Goal: Task Accomplishment & Management: Complete application form

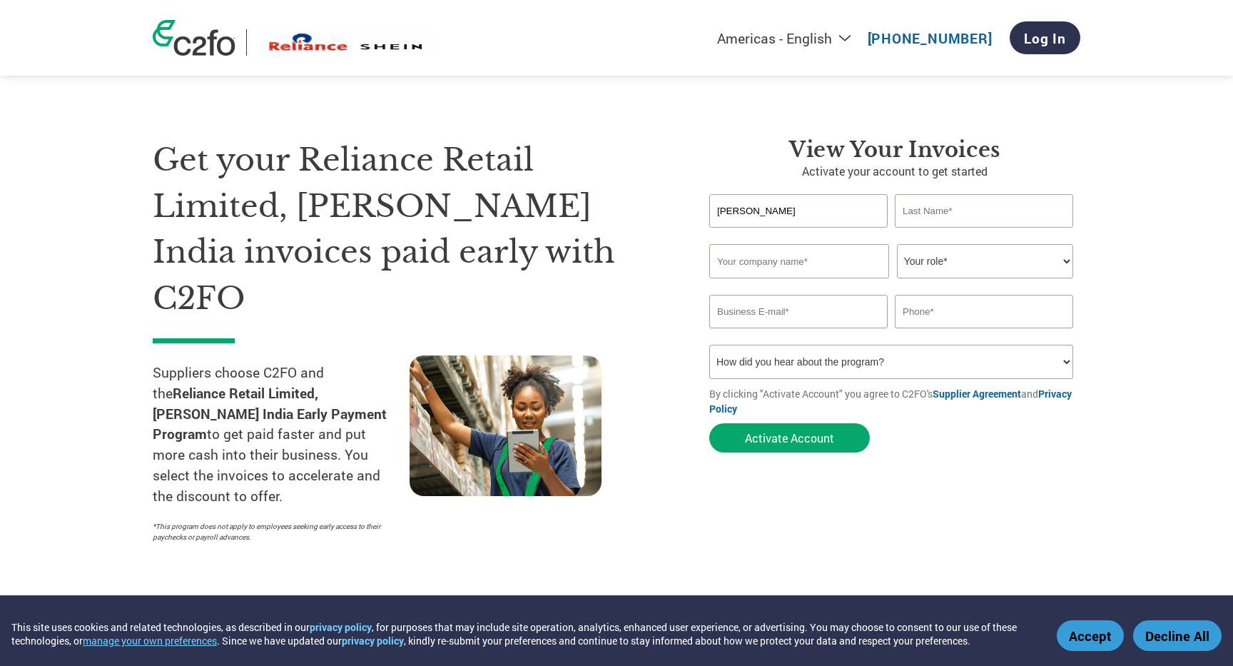
type input "[PERSON_NAME]"
type input "Everstylish Lifestyle Pvt Ltd"
type input "[PERSON_NAME][EMAIL_ADDRESS][DOMAIN_NAME]"
type input "09899951499"
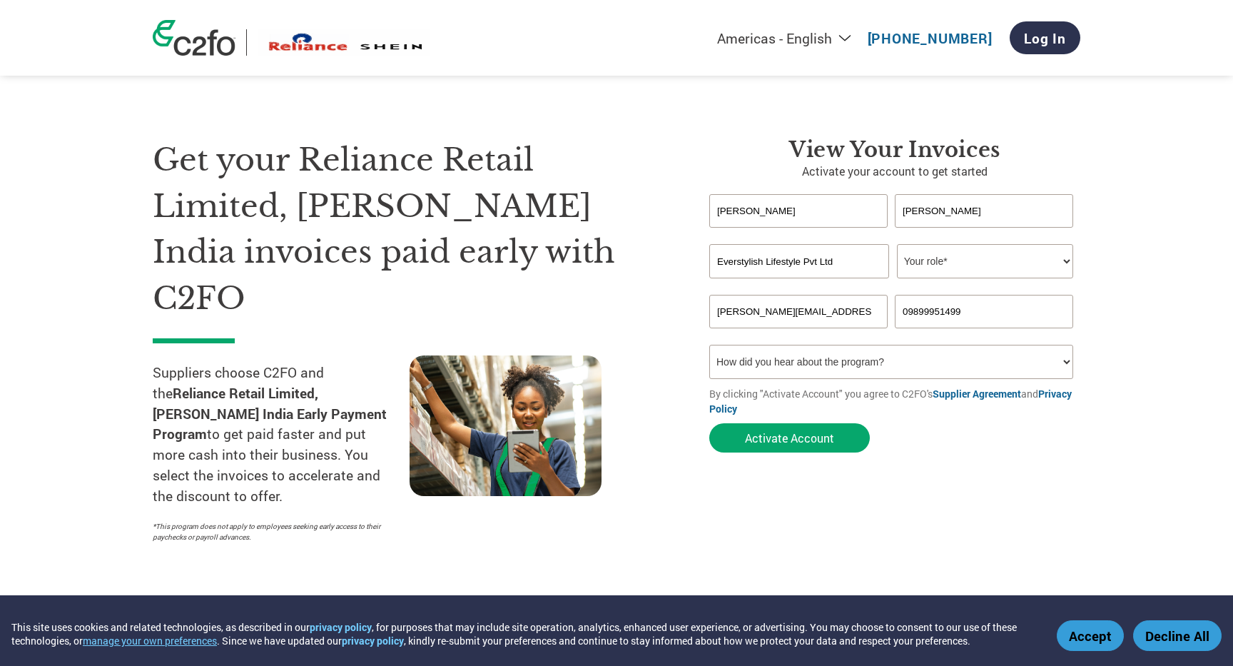
click at [940, 268] on select "Your role* CFO Controller Credit Manager Finance Director Treasurer CEO Preside…" at bounding box center [985, 261] width 176 height 34
select select "OWNER_FOUNDER"
click at [735, 312] on input "[PERSON_NAME][EMAIL_ADDRESS][DOMAIN_NAME]" at bounding box center [798, 312] width 178 height 34
type input "[EMAIL_ADDRESS][DOMAIN_NAME]"
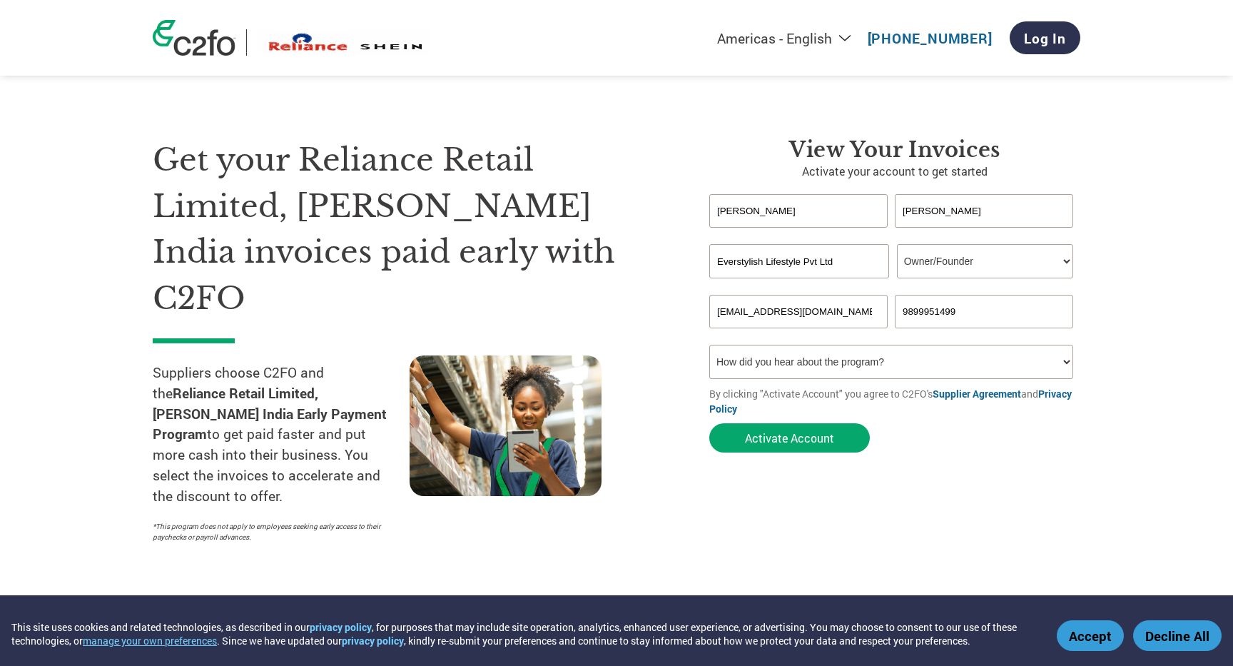
type input "9899951499"
click at [796, 359] on select "How did you hear about the program? Received a letter Email Social Media Online…" at bounding box center [891, 362] width 364 height 34
select select "Other"
click at [794, 443] on button "Activate Account" at bounding box center [789, 437] width 161 height 29
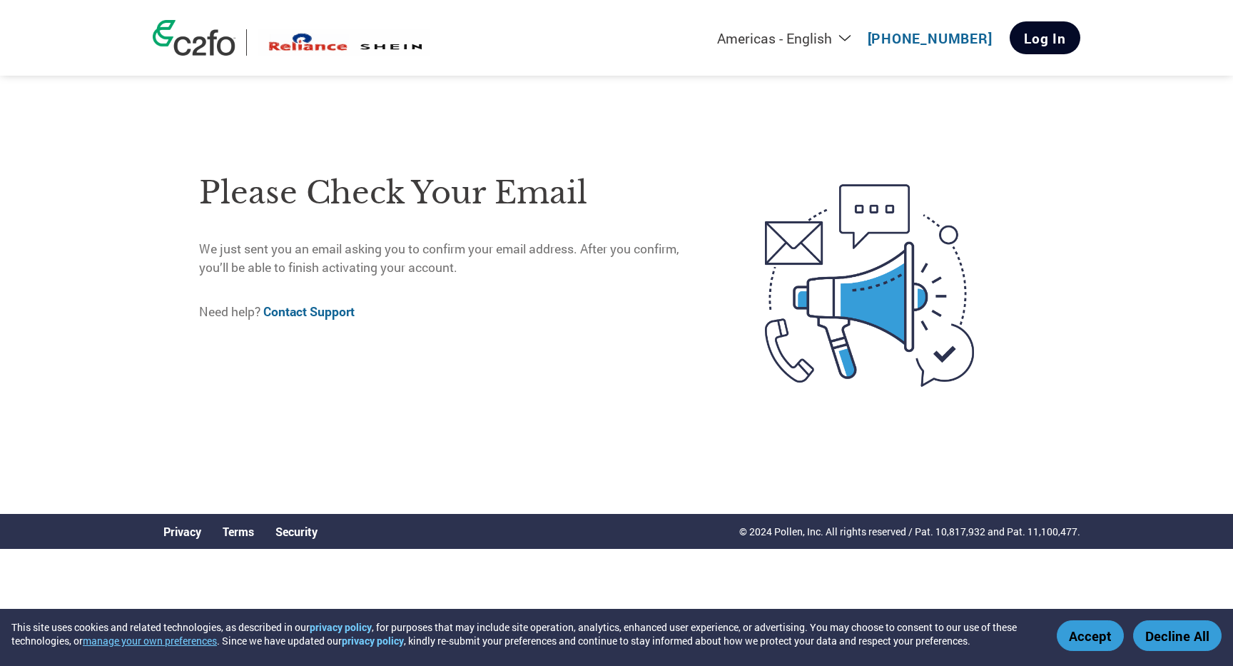
click at [1038, 29] on link "Log In" at bounding box center [1045, 37] width 71 height 33
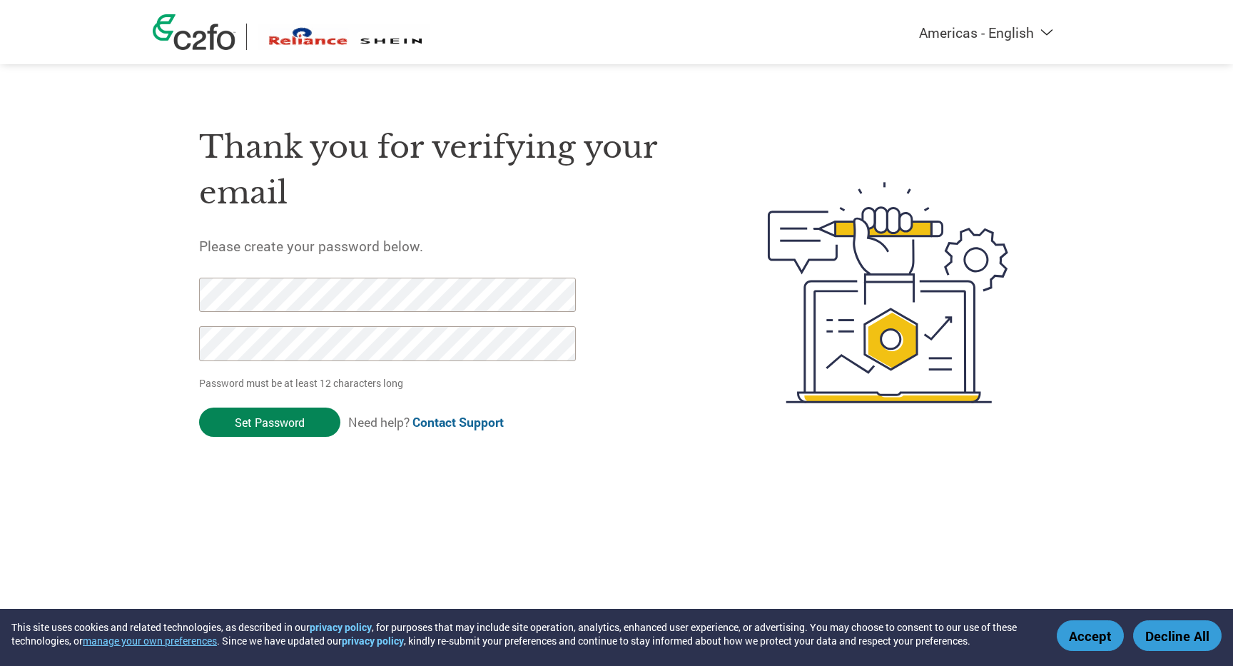
click at [260, 427] on input "Set Password" at bounding box center [269, 421] width 141 height 29
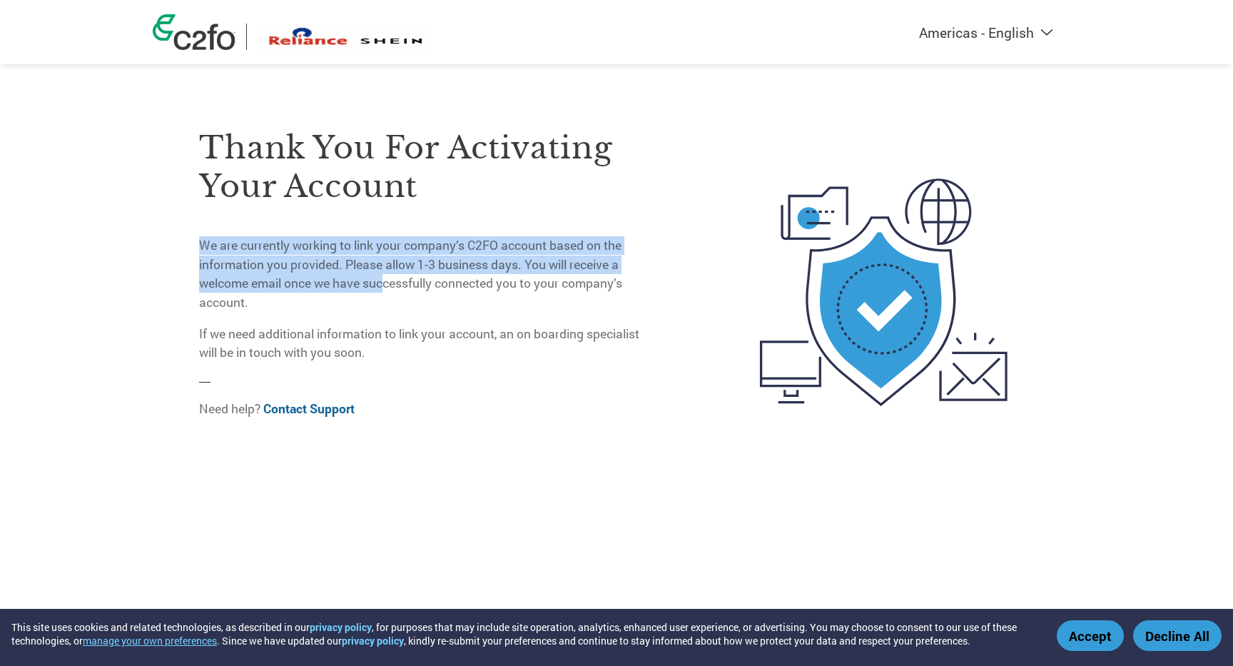
drag, startPoint x: 209, startPoint y: 245, endPoint x: 384, endPoint y: 275, distance: 177.5
click at [384, 275] on p "We are currently working to link your company’s C2FO account based on the infor…" at bounding box center [424, 274] width 451 height 76
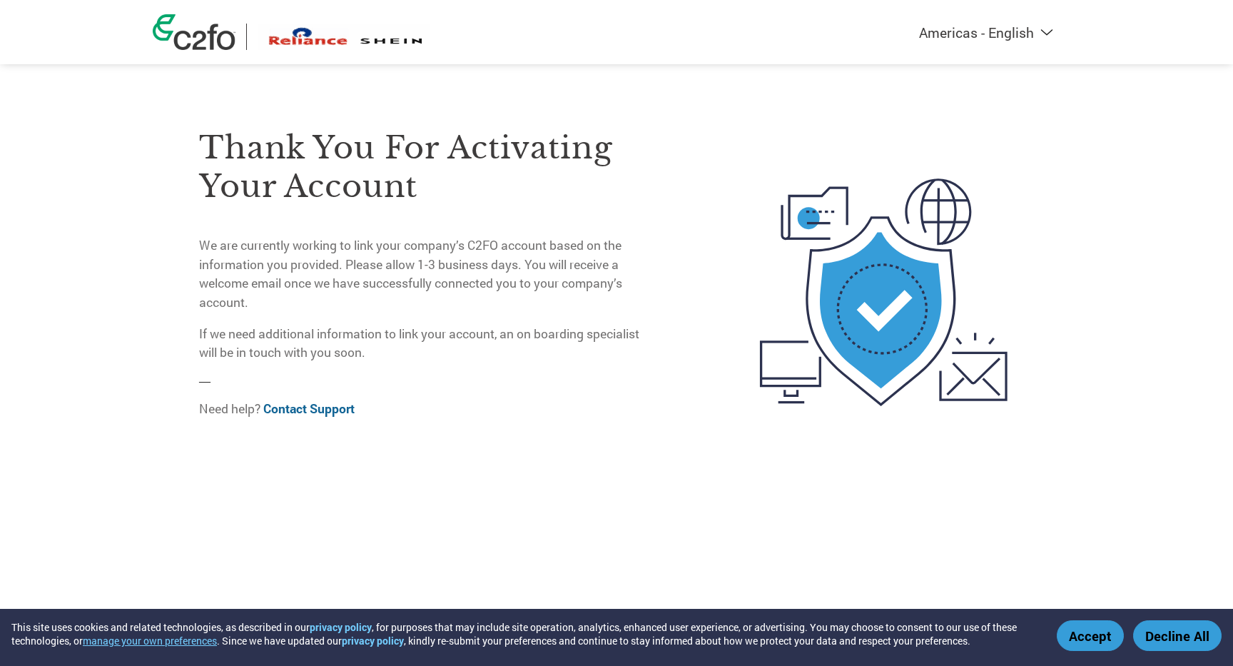
click at [428, 275] on p "We are currently working to link your company’s C2FO account based on the infor…" at bounding box center [424, 274] width 451 height 76
